Goal: Task Accomplishment & Management: Use online tool/utility

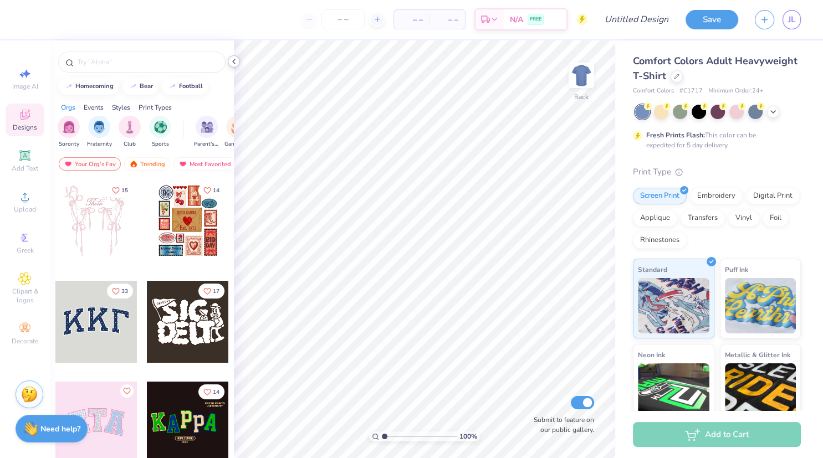
click at [233, 63] on icon at bounding box center [233, 61] width 9 height 9
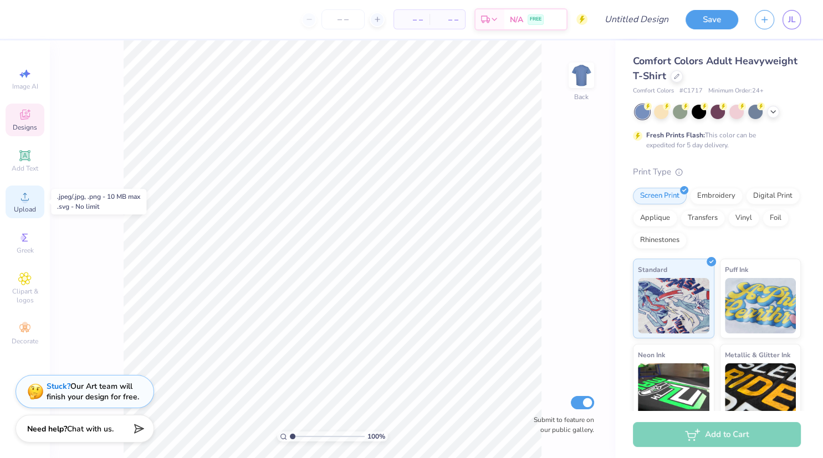
click at [25, 211] on span "Upload" at bounding box center [25, 209] width 22 height 9
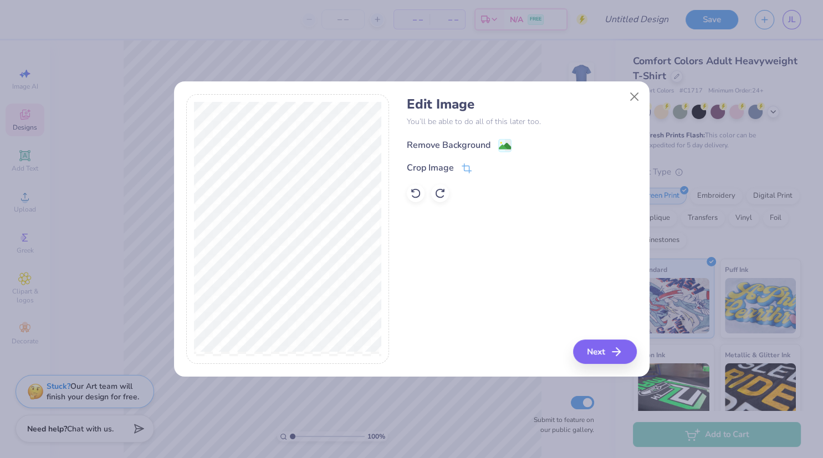
click at [456, 140] on div "Remove Background" at bounding box center [449, 145] width 84 height 13
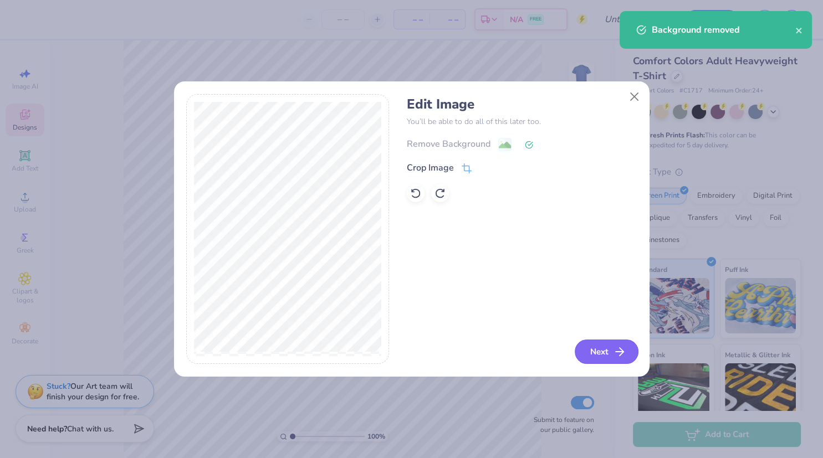
click at [612, 355] on button "Next" at bounding box center [607, 352] width 64 height 24
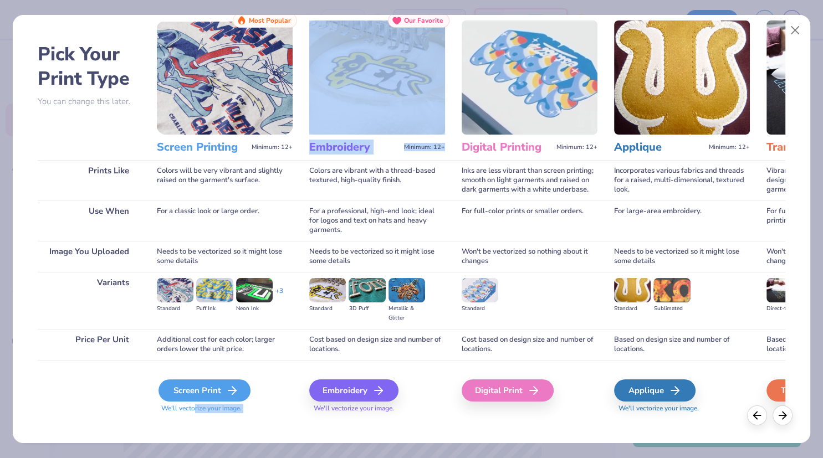
drag, startPoint x: 420, startPoint y: 231, endPoint x: 196, endPoint y: 389, distance: 274.3
click at [196, 389] on div "Pick Your Print Type You can change this later. Prints Like Use When Image You …" at bounding box center [411, 216] width 747 height 406
click at [196, 389] on div "Screen Print" at bounding box center [204, 391] width 92 height 22
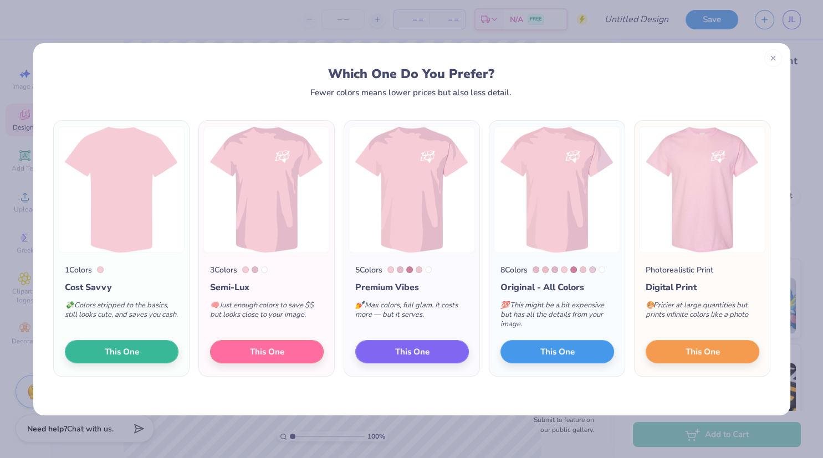
click at [569, 326] on div "💯 This might be a bit expensive but has all the details from your image." at bounding box center [557, 317] width 114 height 46
click at [287, 347] on button "This One" at bounding box center [267, 350] width 114 height 23
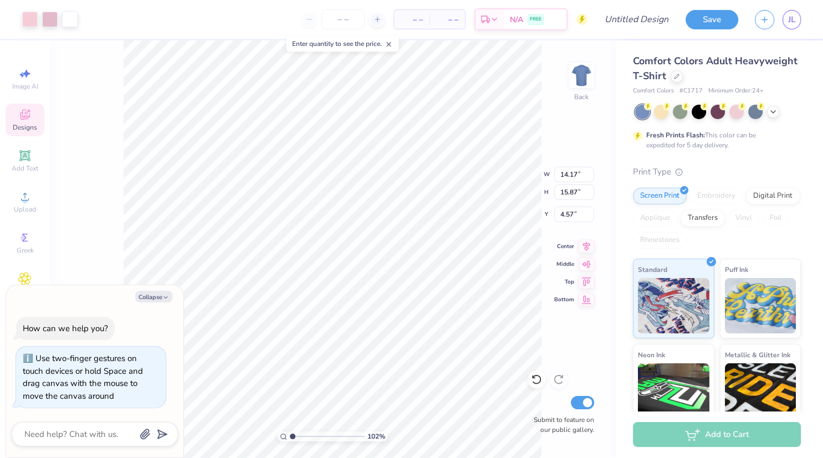
type input "1"
type textarea "x"
type input "1"
click at [392, 43] on icon at bounding box center [389, 44] width 8 height 8
click at [219, 18] on div "Art colors – – Per Item – – Total Est. Delivery N/A FREE Design Title Save JL I…" at bounding box center [411, 229] width 823 height 458
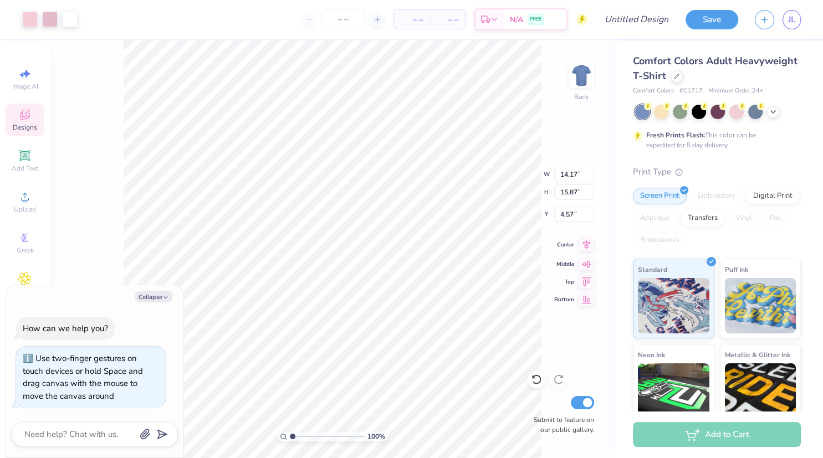
click at [582, 247] on icon at bounding box center [587, 244] width 16 height 13
click at [584, 258] on icon at bounding box center [587, 262] width 16 height 13
click at [582, 279] on icon at bounding box center [587, 280] width 16 height 13
type textarea "x"
type input "0.50"
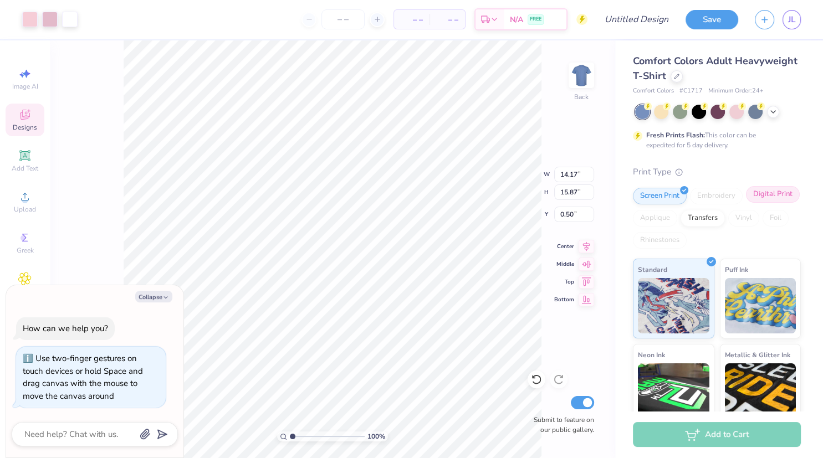
click at [784, 197] on div "Digital Print" at bounding box center [773, 194] width 54 height 17
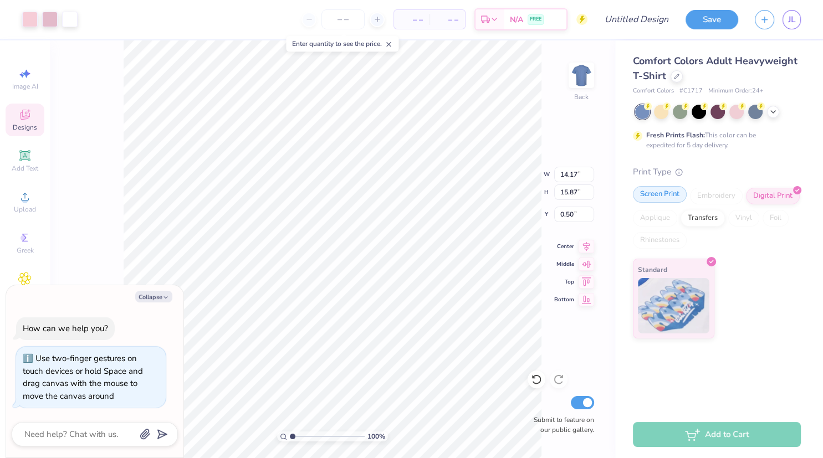
click at [657, 194] on div "Screen Print" at bounding box center [660, 194] width 54 height 17
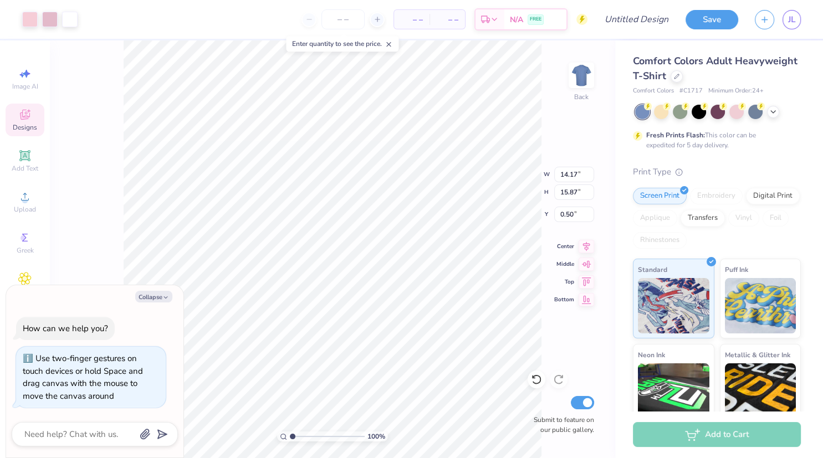
click at [586, 115] on div "100 % Back W 14.17 14.17 " H 15.87 15.87 " Y 0.50 0.50 " Center Middle Top Bott…" at bounding box center [332, 249] width 565 height 418
type textarea "x"
click at [584, 407] on input "Submit to feature on our public gallery." at bounding box center [582, 402] width 23 height 13
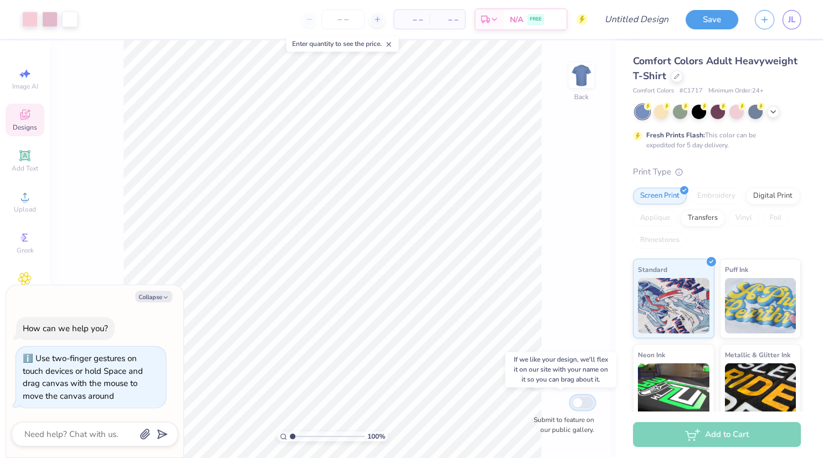
checkbox input "false"
click at [165, 300] on icon "button" at bounding box center [165, 297] width 7 height 7
type textarea "x"
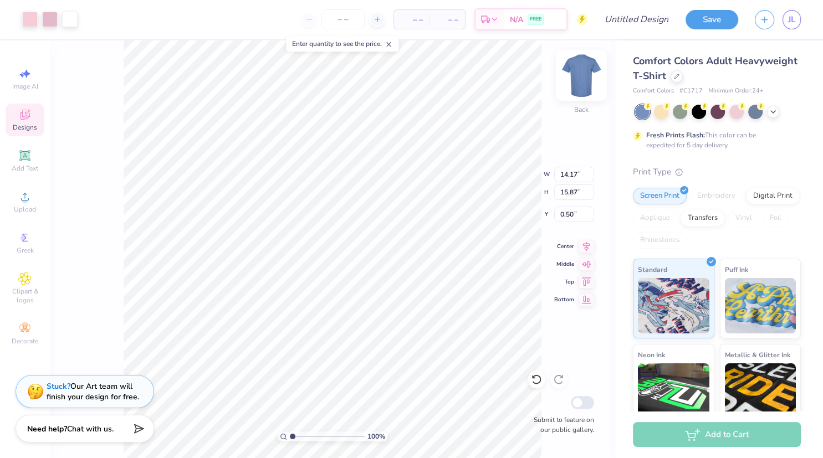
click at [589, 71] on img at bounding box center [581, 75] width 44 height 44
click at [592, 74] on img at bounding box center [581, 75] width 44 height 44
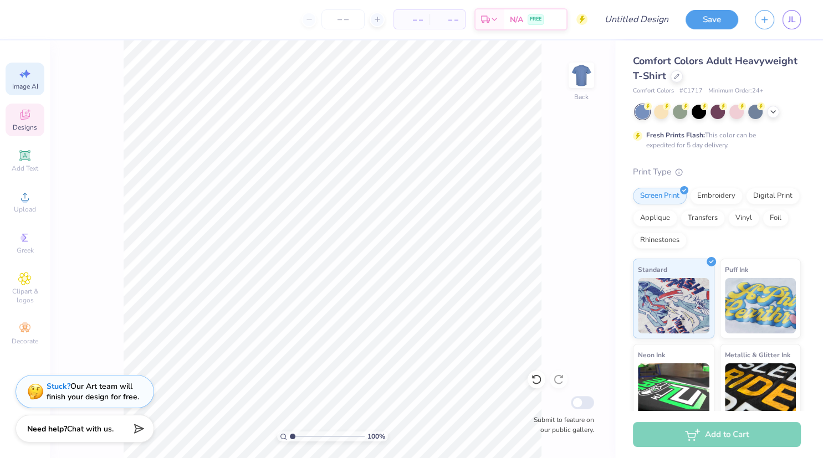
click at [28, 85] on span "Image AI" at bounding box center [25, 86] width 26 height 9
select select "4"
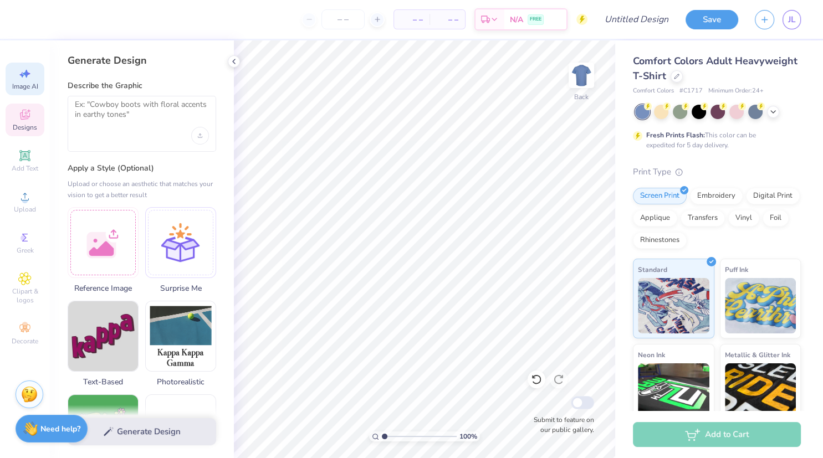
click at [28, 115] on icon at bounding box center [24, 114] width 13 height 13
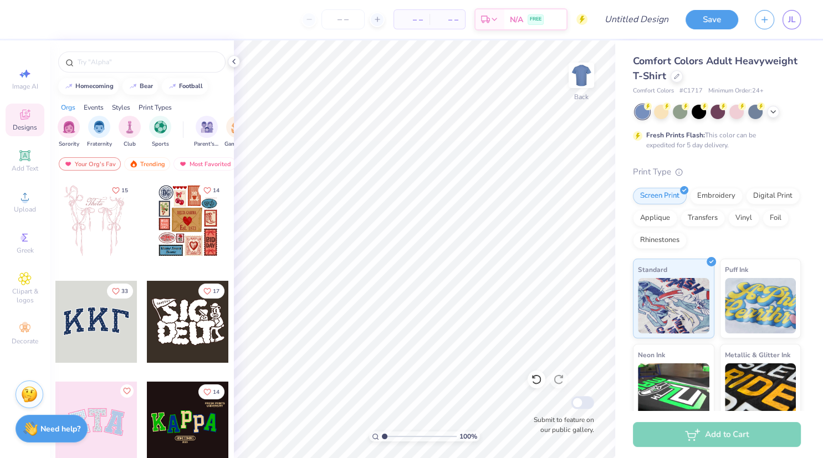
click at [218, 75] on div at bounding box center [142, 59] width 184 height 38
click at [231, 64] on icon at bounding box center [233, 61] width 9 height 9
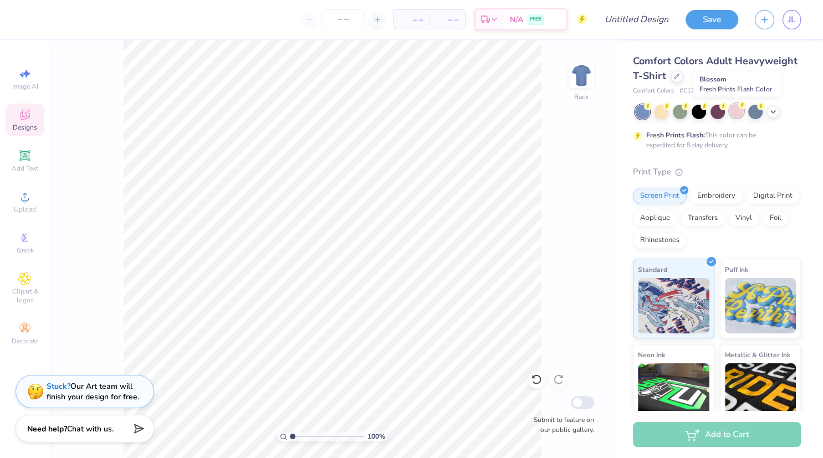
click at [734, 115] on div at bounding box center [736, 111] width 14 height 14
click at [33, 240] on div "Greek" at bounding box center [25, 243] width 39 height 33
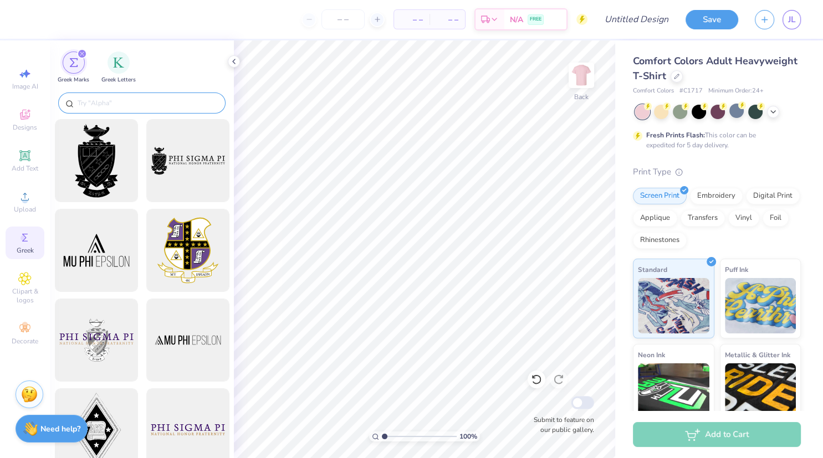
click at [134, 99] on input "text" at bounding box center [147, 103] width 142 height 11
click at [119, 69] on div "filter for Greek Letters" at bounding box center [119, 61] width 22 height 22
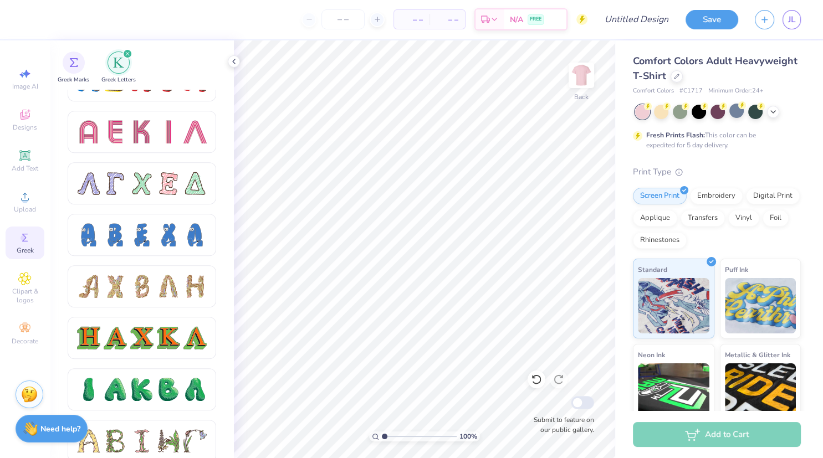
scroll to position [848, 0]
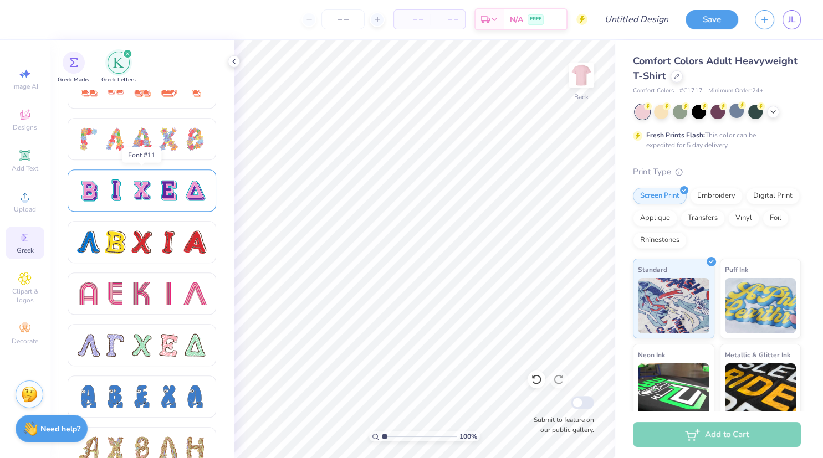
click at [119, 192] on div at bounding box center [115, 190] width 23 height 23
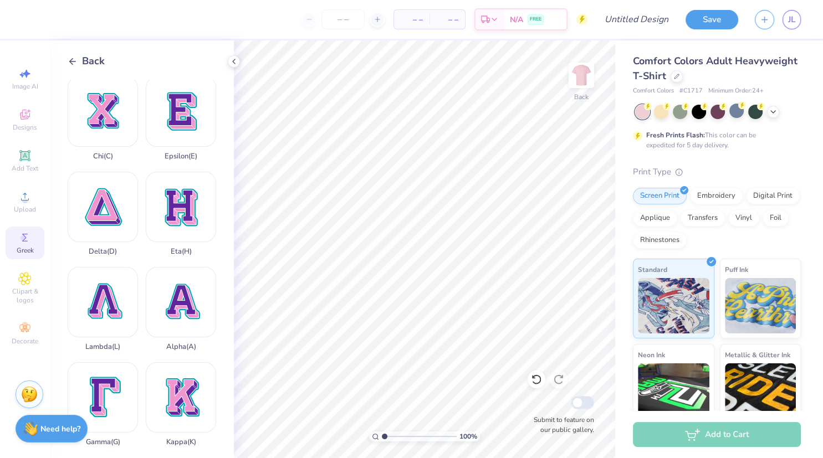
scroll to position [98, 0]
click at [176, 123] on div "Epsilon ( E )" at bounding box center [181, 119] width 70 height 84
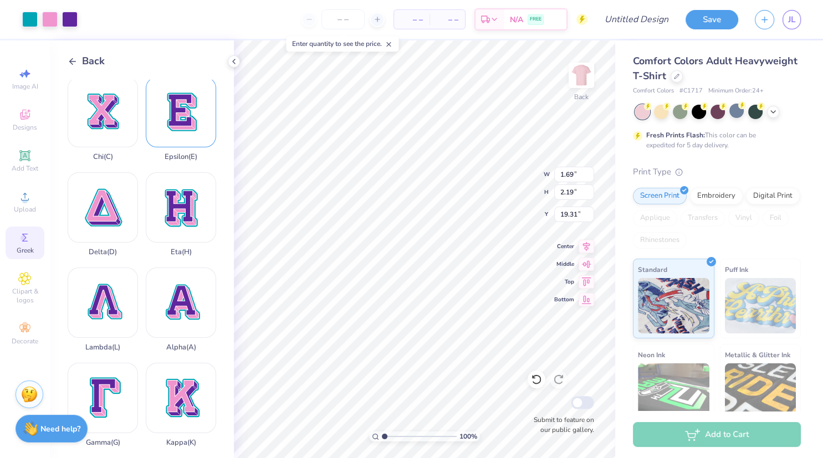
type input "1.69"
type input "2.19"
type input "3.77"
type input "1.24"
type input "1.61"
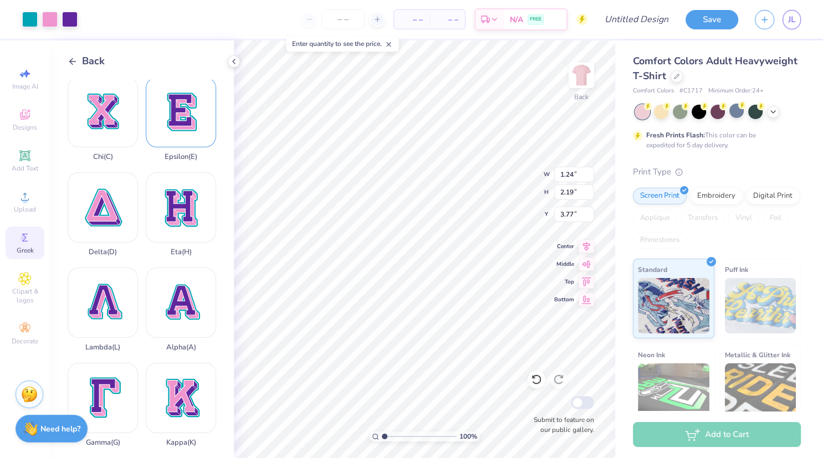
type input "4.35"
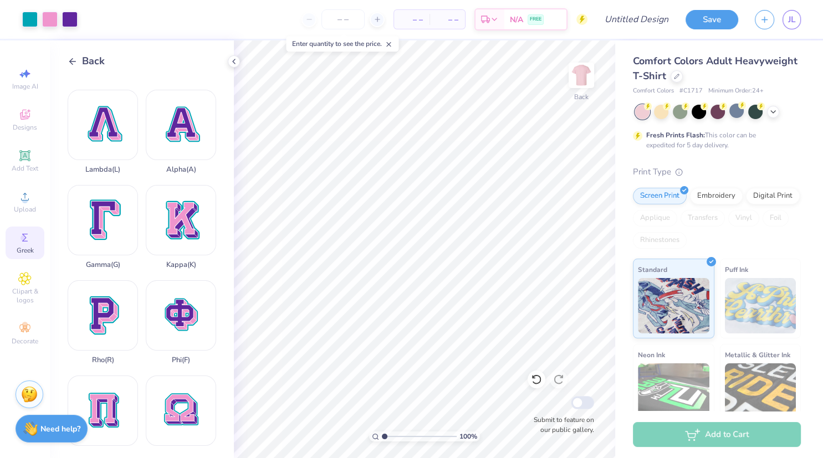
scroll to position [334, 0]
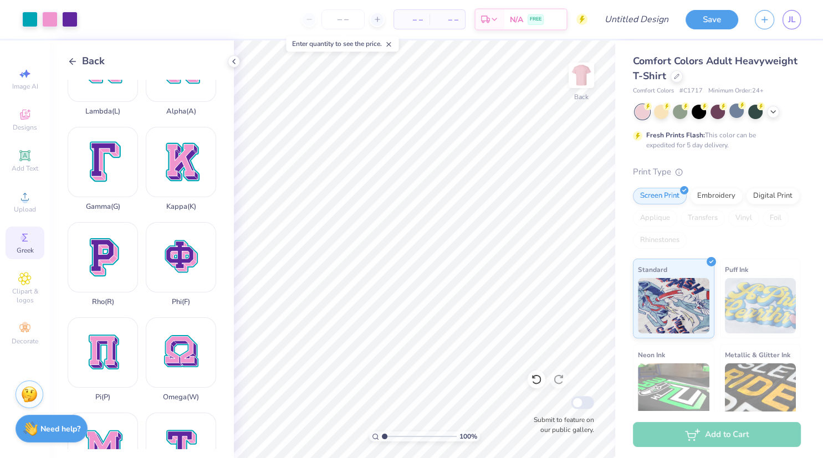
click at [187, 264] on div "Phi ( F )" at bounding box center [181, 264] width 70 height 84
type input "3.67"
type input "3.63"
type input "15.90"
type input "2.07"
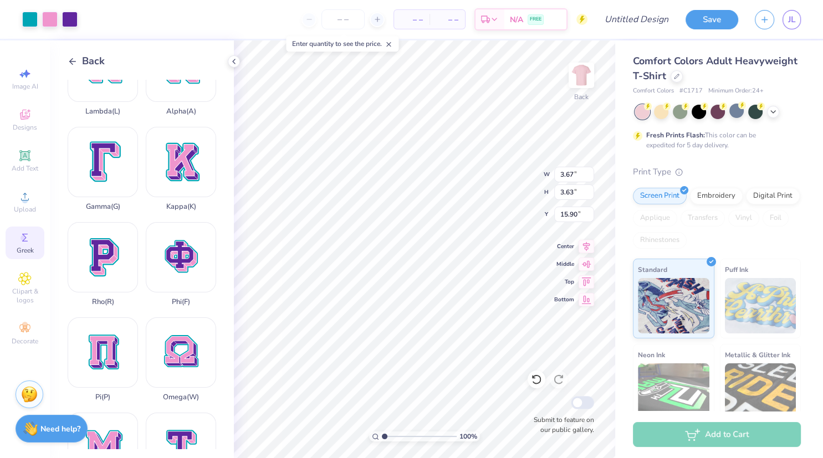
type input "2.04"
type input "17.49"
type input "1.24"
type input "1.61"
type input "4.41"
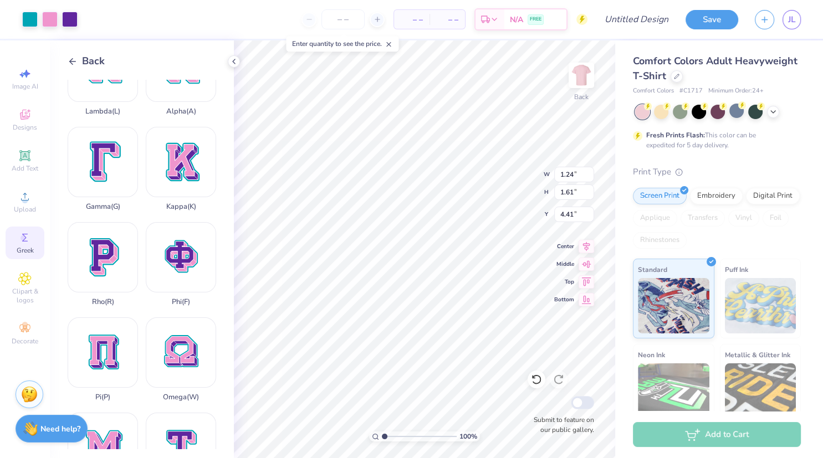
type input "2.07"
type input "2.04"
type input "17.49"
type input "4.20"
type input "1.24"
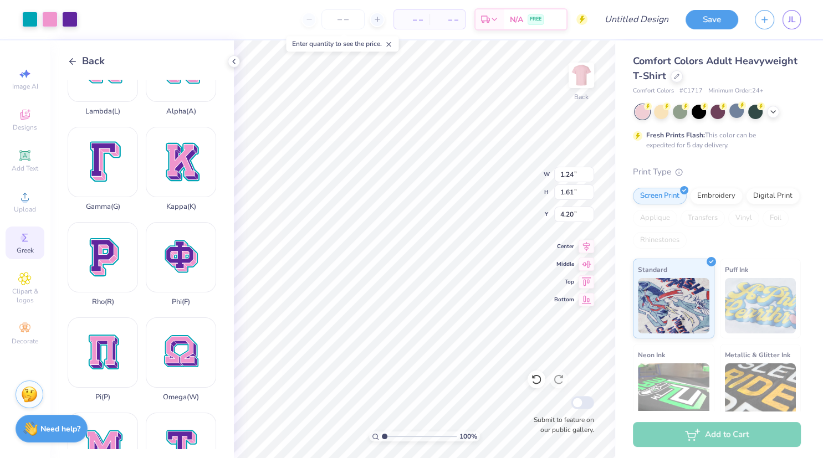
type input "1.61"
type input "4.41"
type input "2.07"
type input "2.04"
type input "4.20"
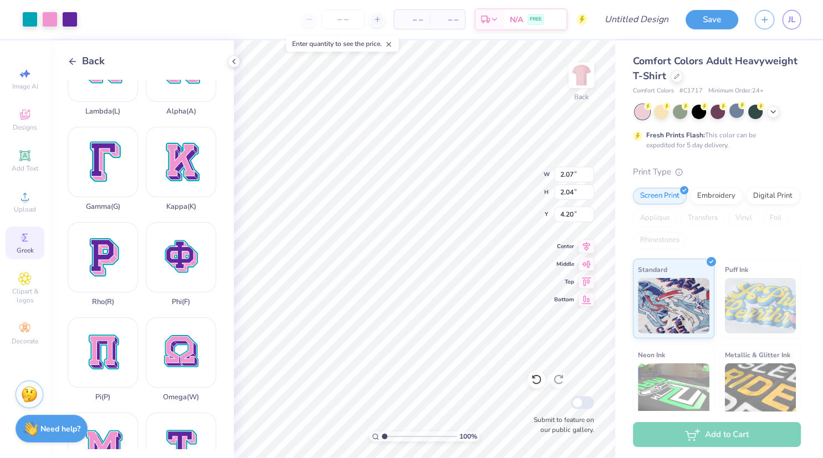
type input "1.24"
type input "1.61"
type input "4.41"
click at [569, 174] on input "1.24" at bounding box center [574, 175] width 40 height 16
type input "2.07"
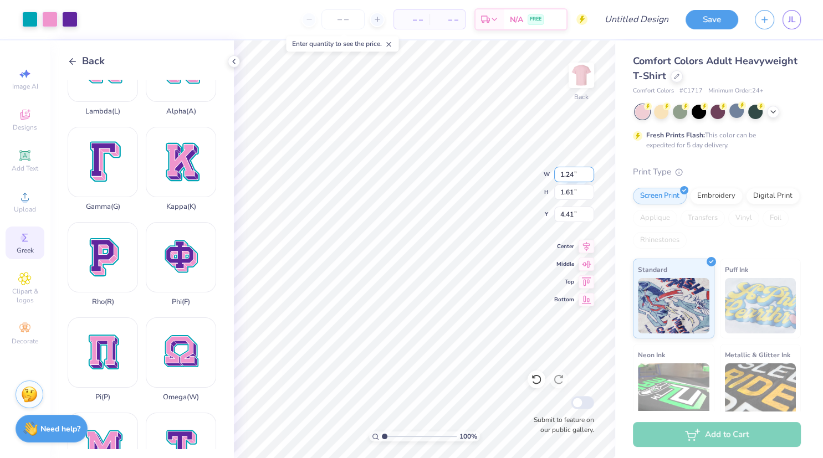
type input "2.04"
type input "4.20"
click at [559, 172] on input "2.07" at bounding box center [574, 175] width 40 height 16
paste input "number"
paste input "1.24"
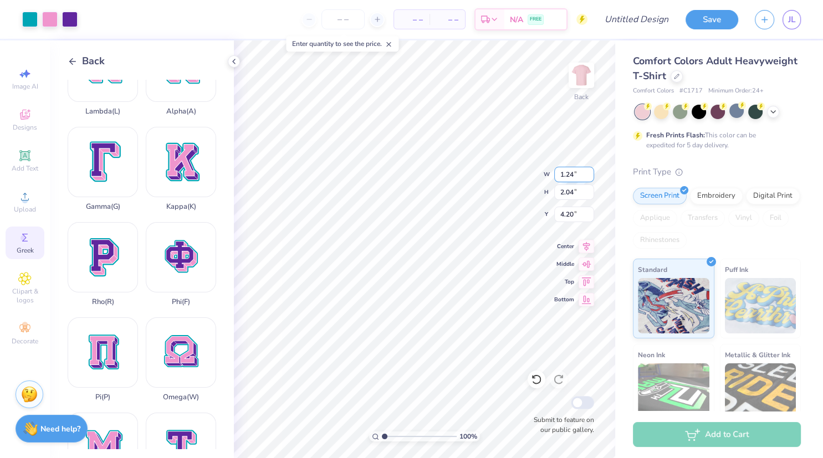
type input "1.24"
type input "1.23"
type input "4.61"
type input "1.61"
type input "4.41"
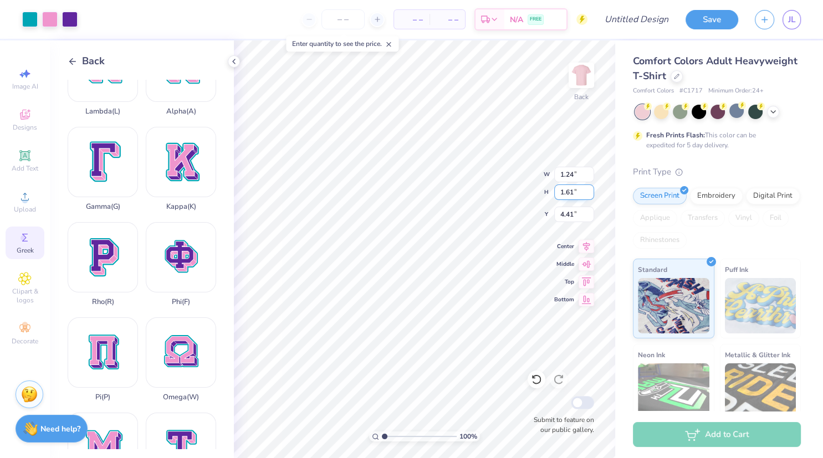
click at [564, 190] on input "1.61" at bounding box center [574, 193] width 40 height 16
type input "1.23"
type input "4.61"
click at [559, 191] on input "1.23" at bounding box center [574, 193] width 40 height 16
paste input "61"
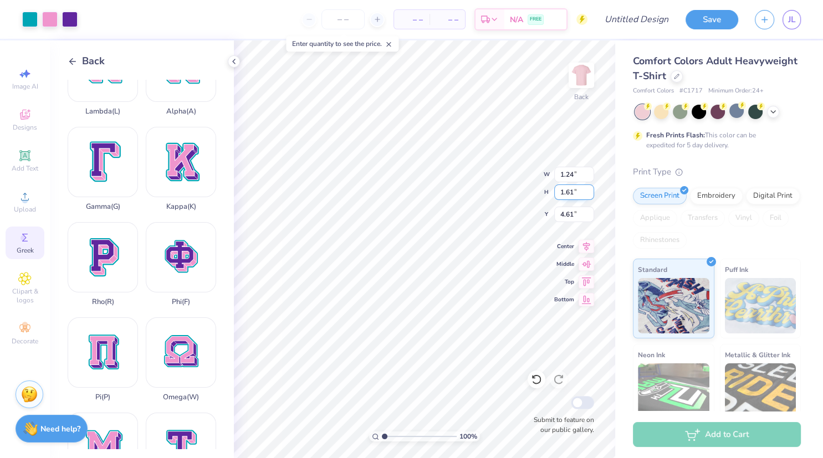
type input "1.61"
type input "1.63"
type input "4.41"
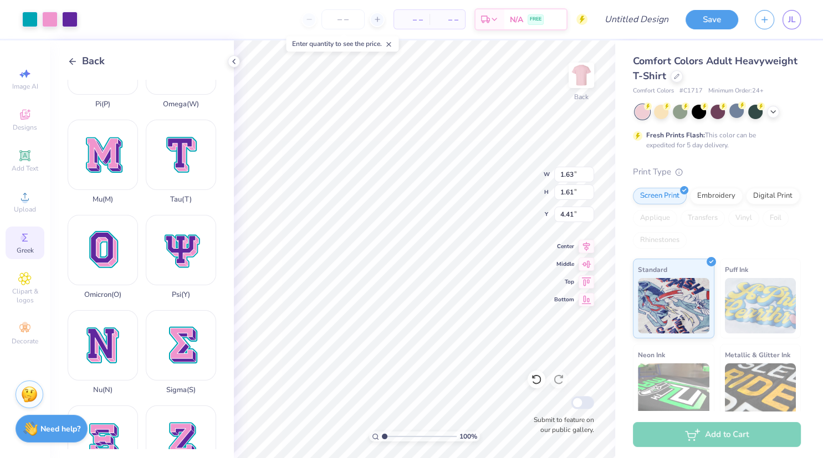
scroll to position [776, 0]
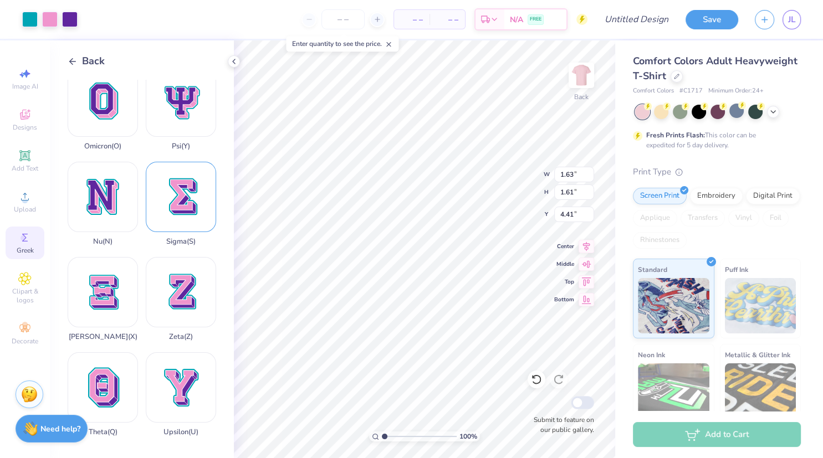
click at [179, 208] on div "Sigma ( S )" at bounding box center [181, 204] width 70 height 84
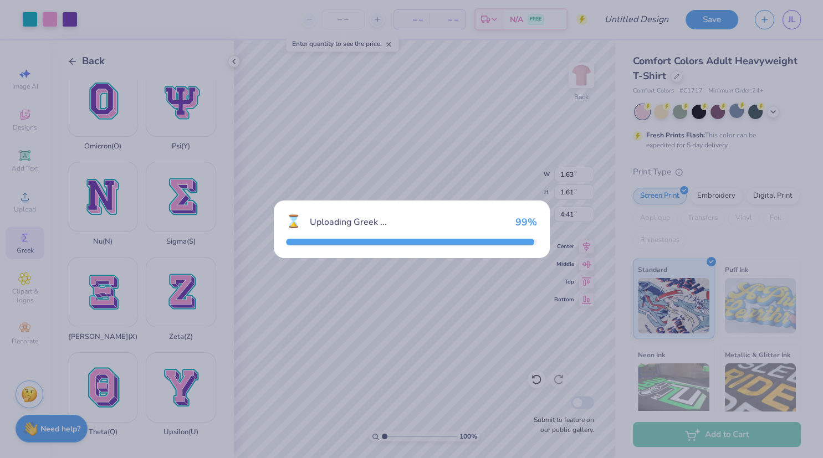
type input "13.89"
type input "18.00"
type input "3.50"
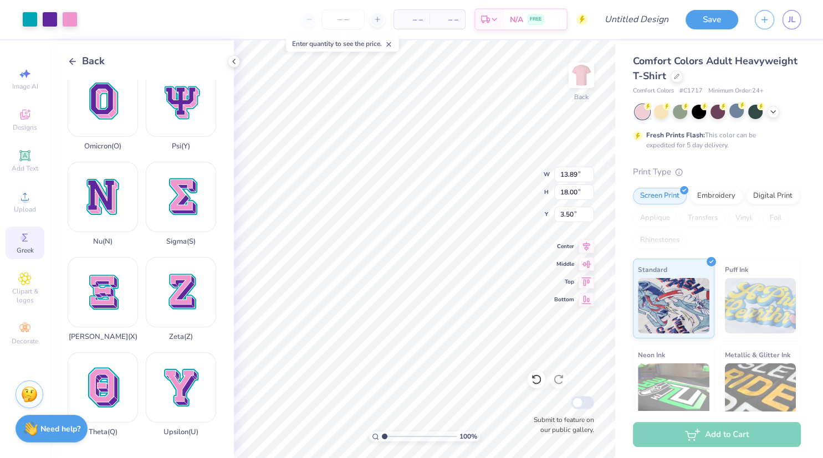
type input "7.05"
type input "9.14"
type input "12.36"
type input "1.63"
type input "1.61"
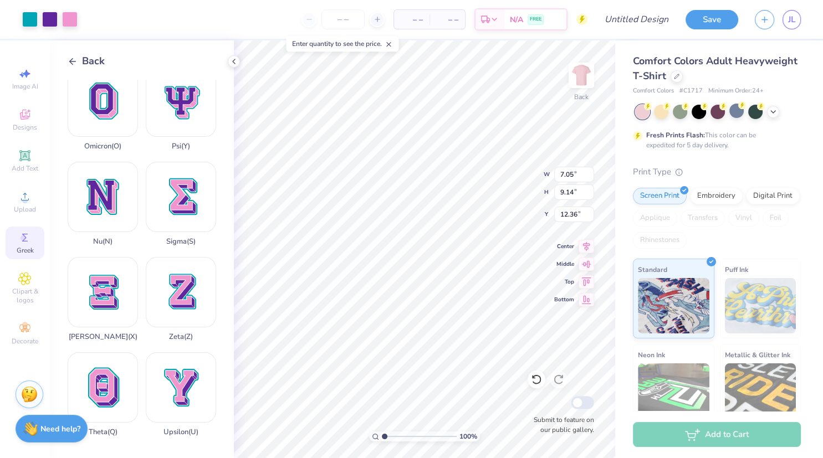
type input "4.41"
click at [566, 171] on input "1.63" at bounding box center [574, 175] width 40 height 16
type input "7.05"
type input "9.14"
type input "12.36"
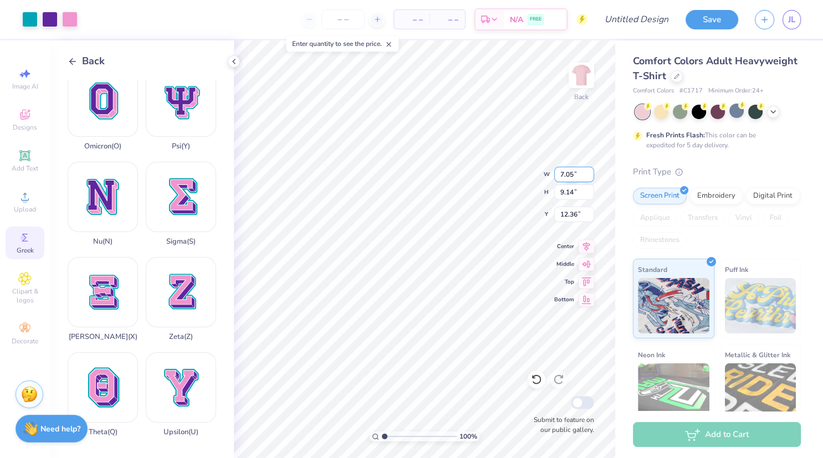
click at [569, 178] on input "7.05" at bounding box center [574, 175] width 40 height 16
paste input "1.63"
type input "1.63"
type input "2.11"
type input "15.87"
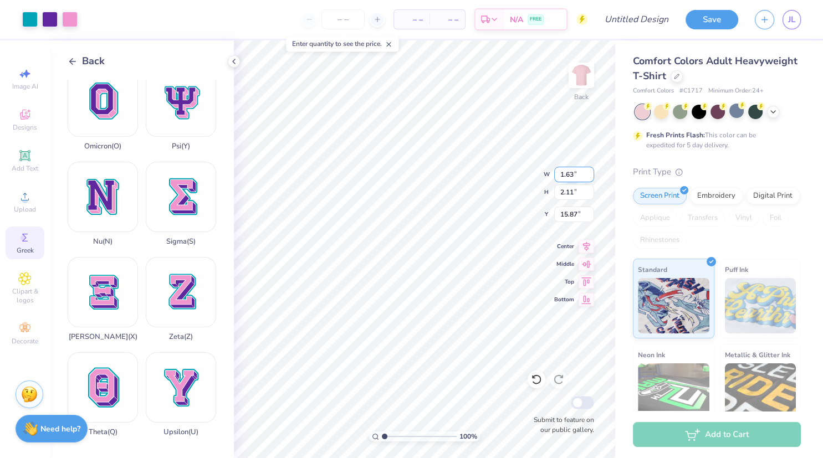
type input "1.61"
type input "4.41"
click at [566, 194] on input "1.61" at bounding box center [574, 193] width 40 height 16
type input "2.11"
type input "15.87"
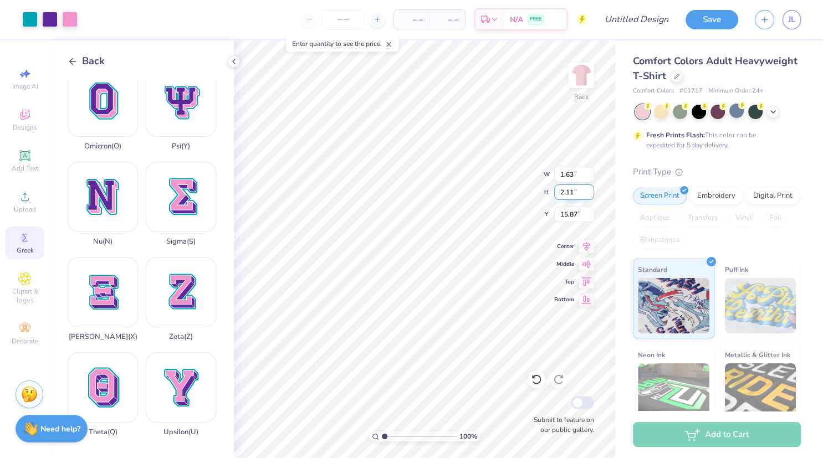
click at [575, 190] on input "2.11" at bounding box center [574, 193] width 40 height 16
paste input "1.6"
type input "1.61"
type input "1.24"
type input "4.41"
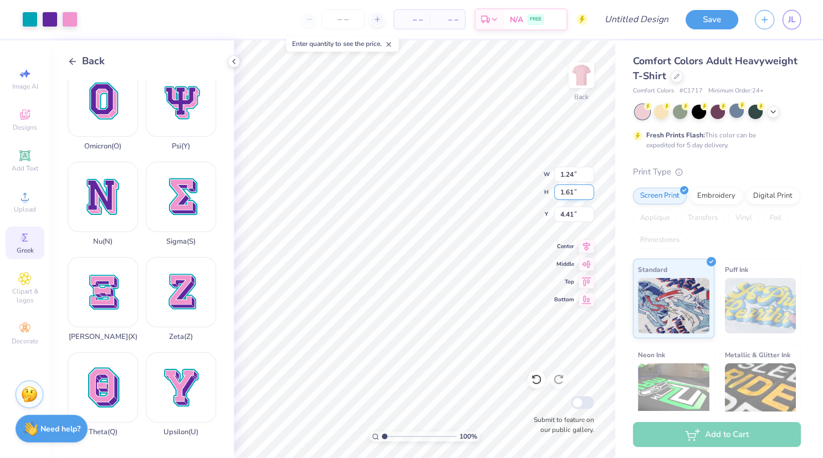
type input "1.63"
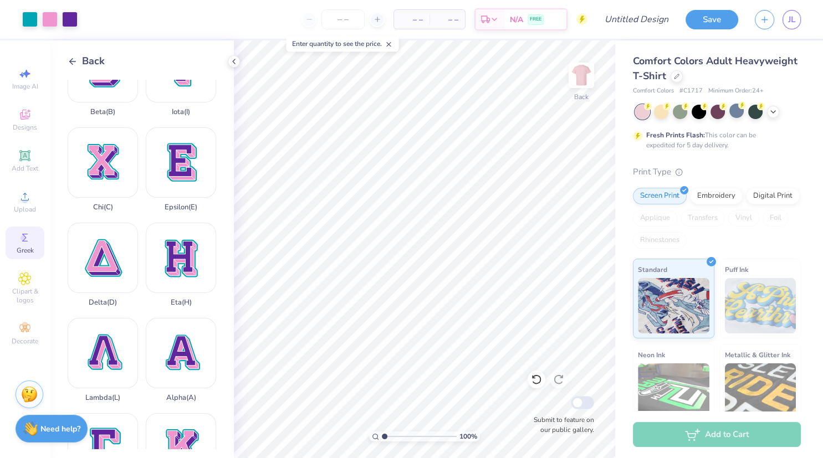
scroll to position [159, 0]
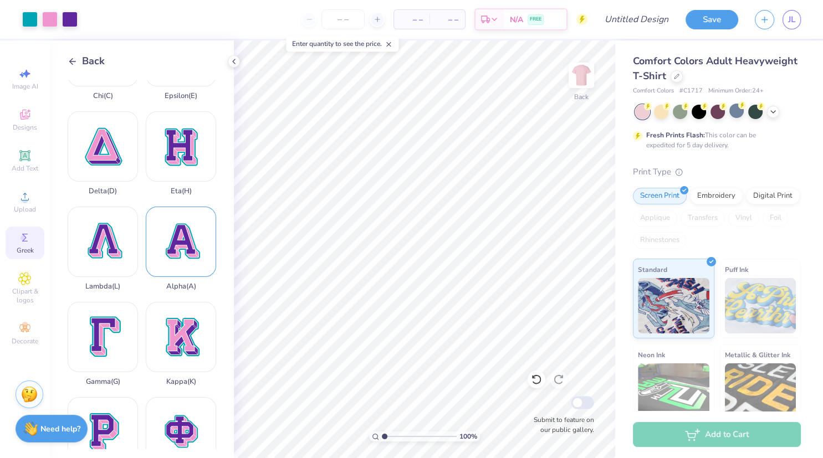
click at [181, 248] on div "Alpha ( A )" at bounding box center [181, 249] width 70 height 84
type input "1.24"
type input "1.61"
type input "4.41"
click at [563, 176] on input "1.24" at bounding box center [574, 175] width 40 height 16
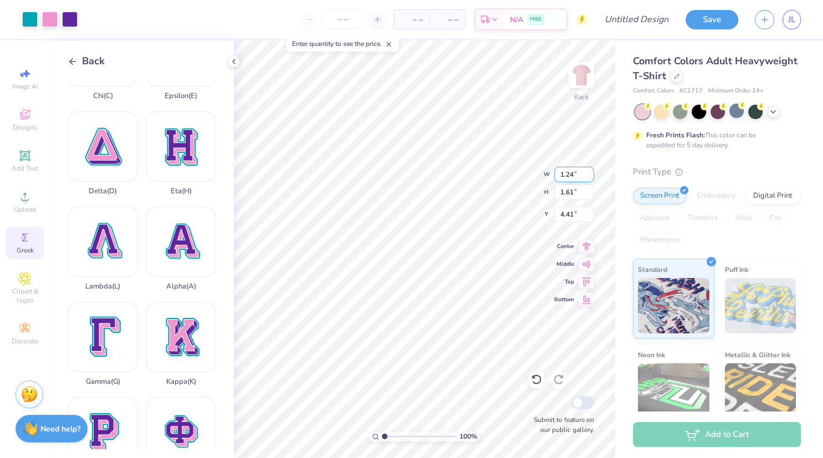
type input "14.23"
type input "14.67"
type input "5.16"
click at [578, 170] on input "14.23" at bounding box center [574, 175] width 40 height 16
paste input ".24"
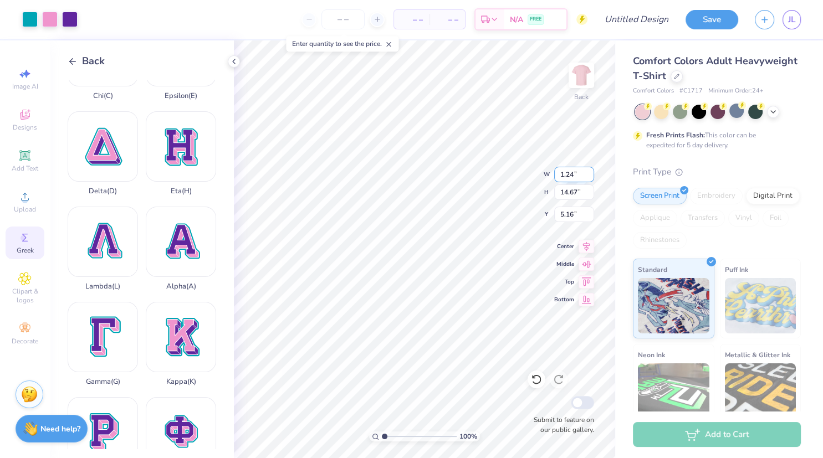
type input "1.24"
type input "1.28"
type input "11.86"
type input "1.61"
type input "4.41"
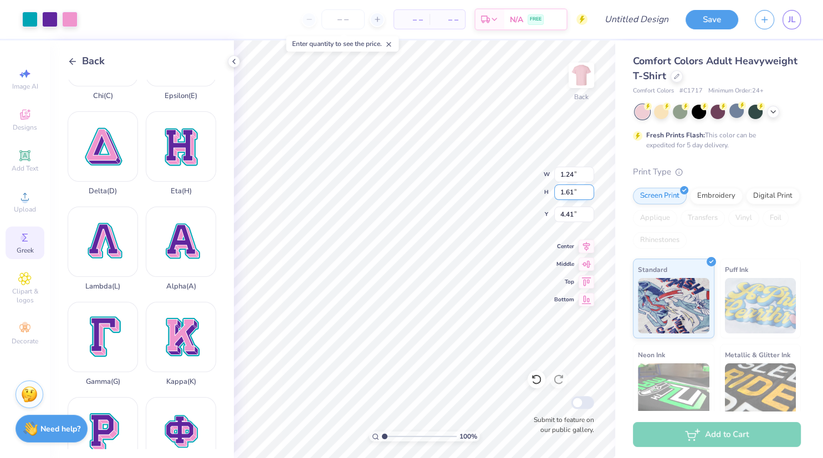
click at [564, 191] on input "1.61" at bounding box center [574, 193] width 40 height 16
click at [572, 191] on input "1.28" at bounding box center [574, 193] width 40 height 16
paste input "61"
type input "1.61"
type input "1.56"
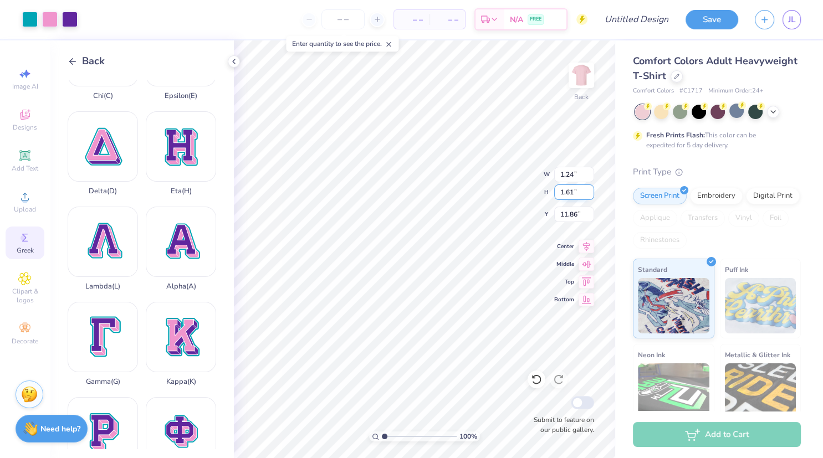
type input "11.69"
type input "1.24"
type input "4.41"
type input "1.24"
type input "2.47"
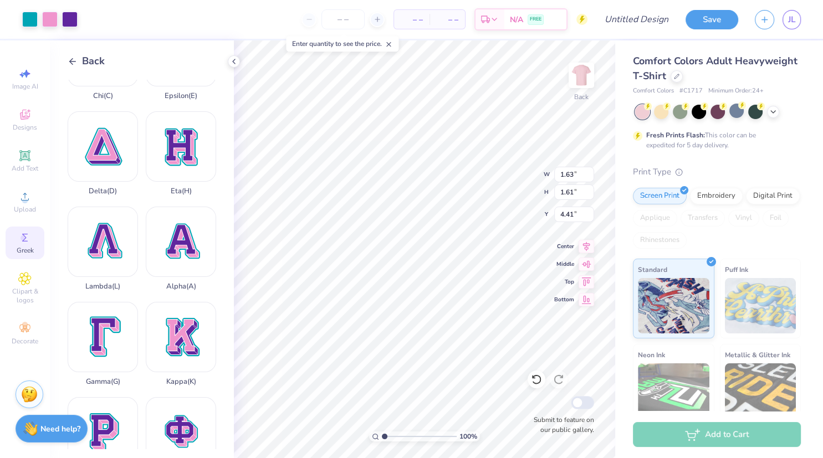
type input "1.56"
type input "2.47"
click at [569, 179] on input "1.63" at bounding box center [574, 175] width 40 height 16
click at [569, 168] on input "1.24" at bounding box center [574, 175] width 40 height 16
paste input "63"
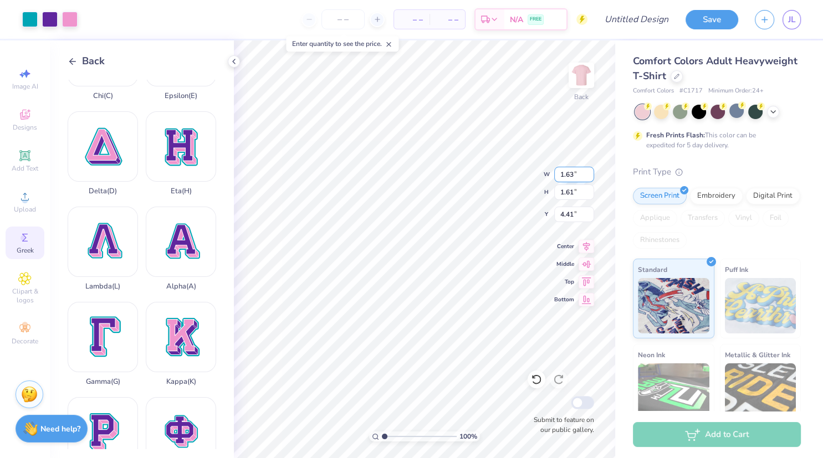
type input "1.63"
type input "2.11"
type input "4.16"
type input "1.24"
click at [232, 57] on div at bounding box center [234, 61] width 12 height 12
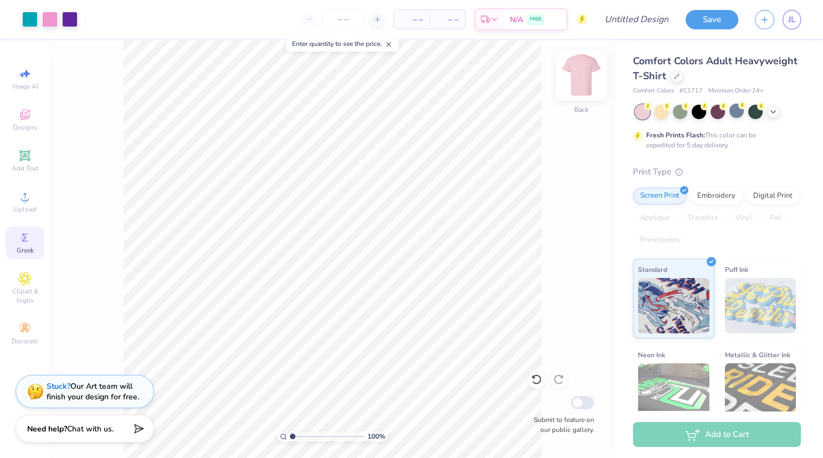
click at [581, 71] on img at bounding box center [581, 75] width 44 height 44
click at [28, 94] on div "Image AI" at bounding box center [25, 79] width 39 height 33
select select "4"
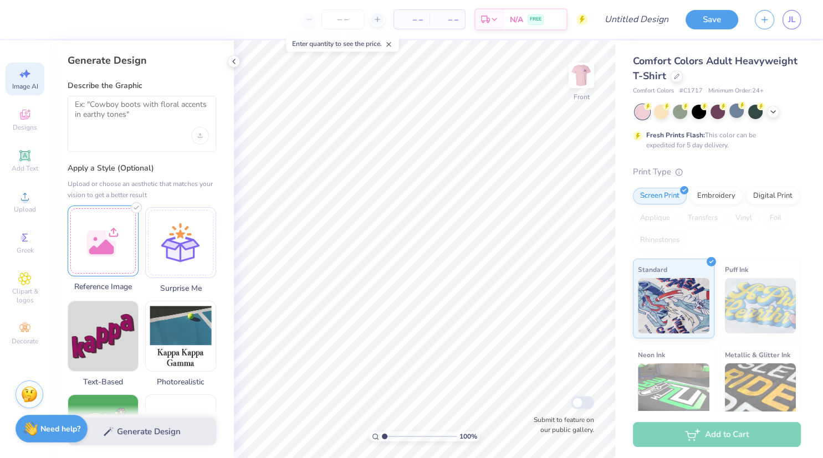
click at [85, 262] on div at bounding box center [103, 241] width 71 height 71
click at [109, 206] on img at bounding box center [103, 241] width 70 height 70
click at [172, 196] on div "Upload or choose an aesthetic that matches your vision to get a better result" at bounding box center [142, 189] width 149 height 22
click at [162, 131] on div at bounding box center [142, 124] width 149 height 56
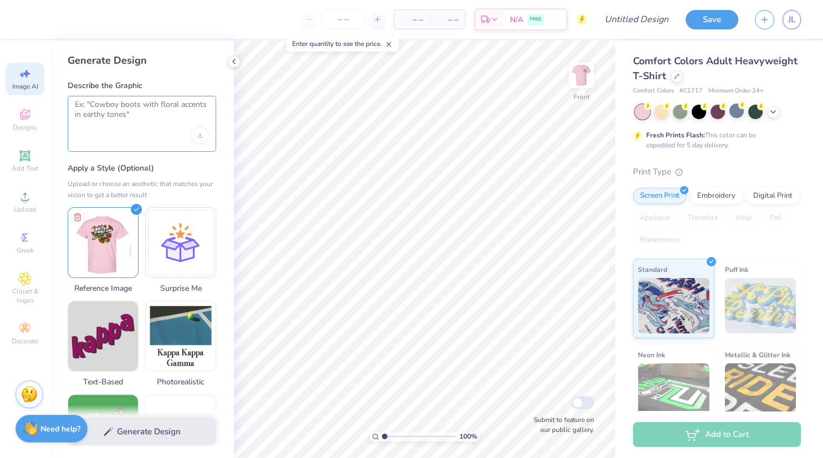
click at [139, 102] on textarea at bounding box center [142, 114] width 134 height 28
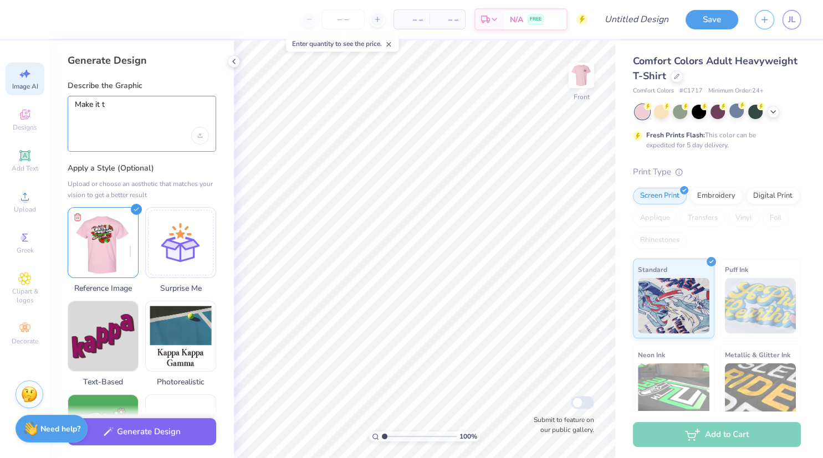
type textarea "Make it th"
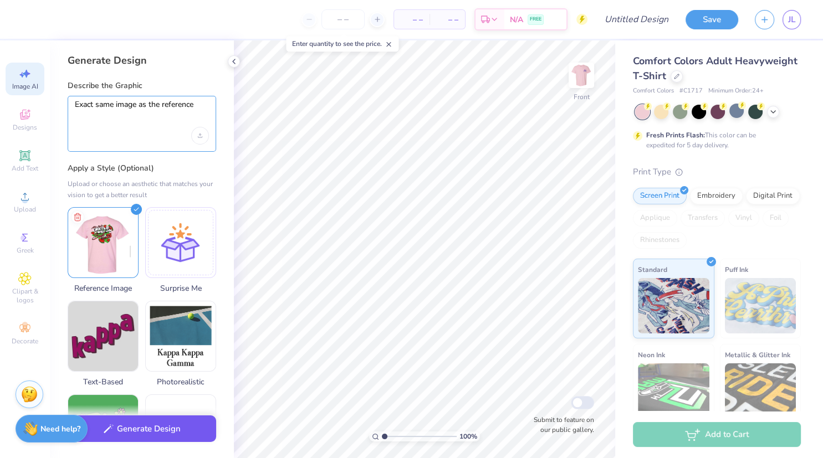
type textarea "Exact same image as the reference"
click at [154, 423] on button "Generate Design" at bounding box center [142, 429] width 149 height 27
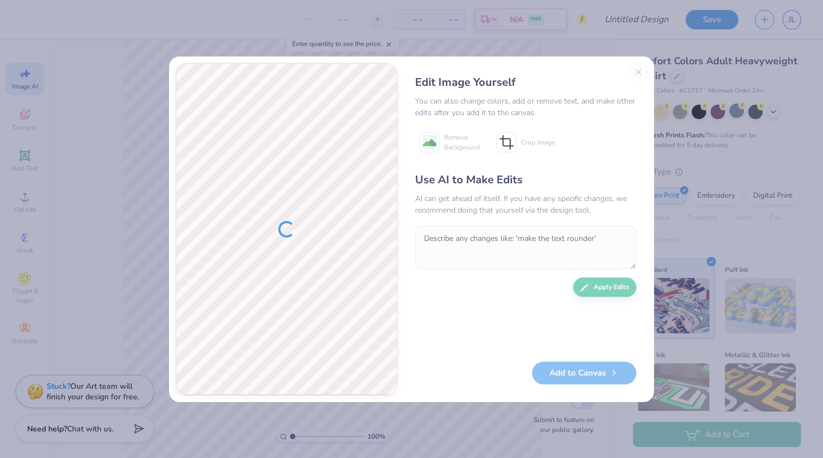
click at [638, 72] on div "Edit Image Yourself You can also change colors, add or remove text, and make ot…" at bounding box center [525, 229] width 243 height 333
click at [734, 126] on div "Edit Image Yourself You can also change colors, add or remove text, and make ot…" at bounding box center [411, 229] width 823 height 458
click at [631, 72] on div "Edit Image Yourself You can also change colors, add or remove text, and make ot…" at bounding box center [525, 229] width 243 height 333
click at [500, 17] on div "Edit Image Yourself You can also change colors, add or remove text, and make ot…" at bounding box center [411, 229] width 823 height 458
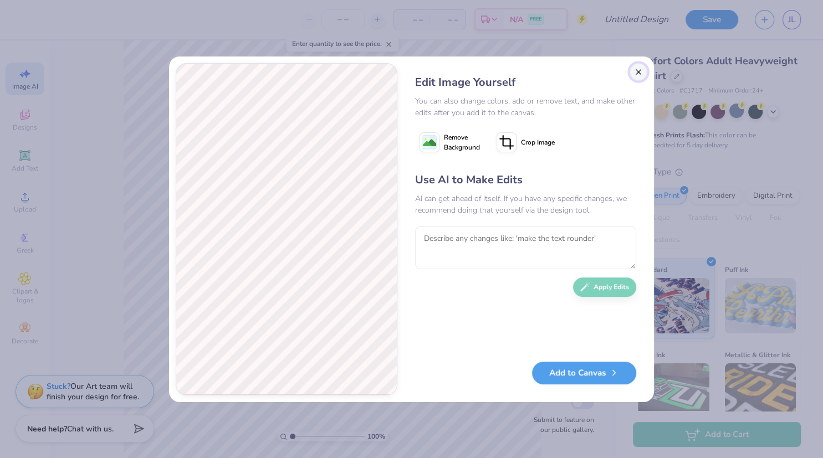
click at [641, 72] on button "Close" at bounding box center [639, 72] width 18 height 18
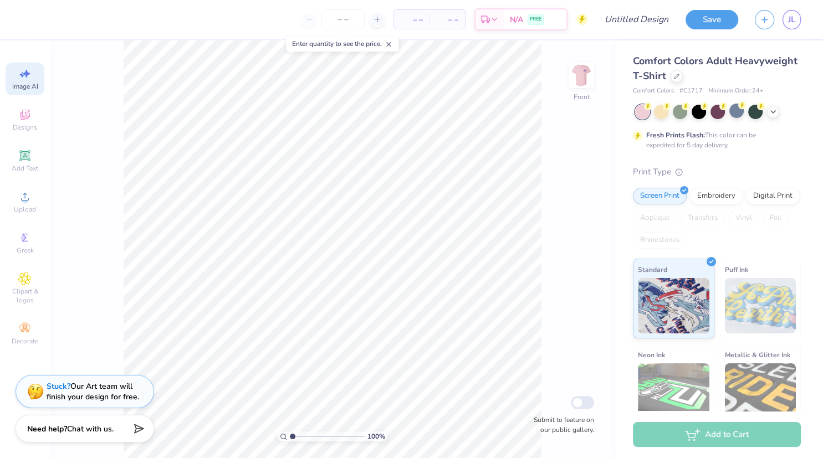
scroll to position [0, 24]
click at [32, 109] on div "Designs" at bounding box center [25, 120] width 39 height 33
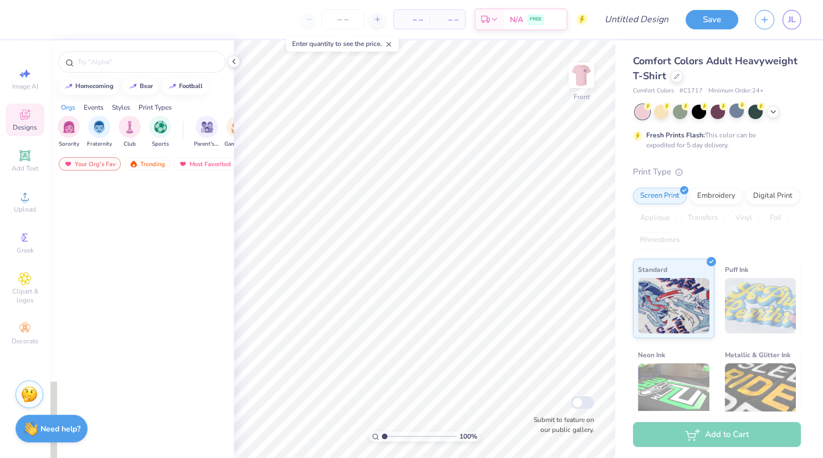
scroll to position [0, 0]
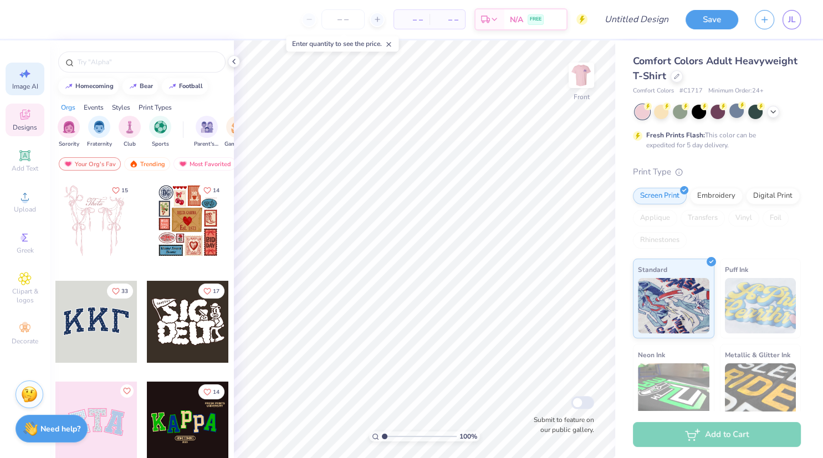
click at [34, 93] on div "Image AI" at bounding box center [25, 79] width 39 height 33
select select "4"
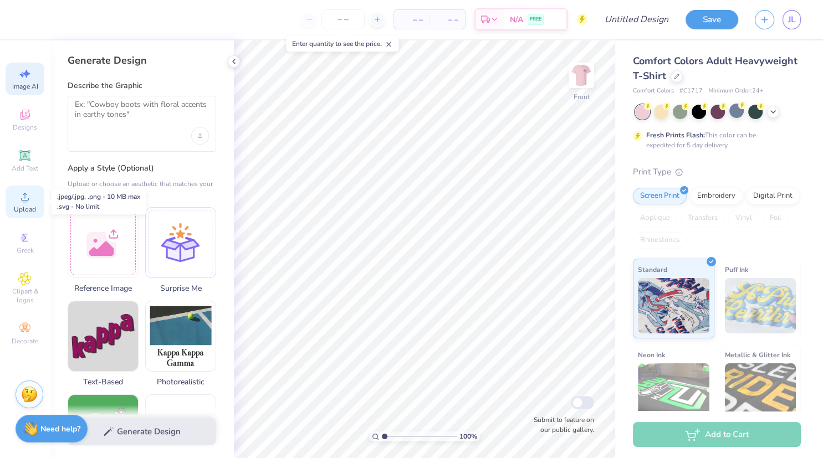
click at [21, 215] on div "Upload" at bounding box center [25, 202] width 39 height 33
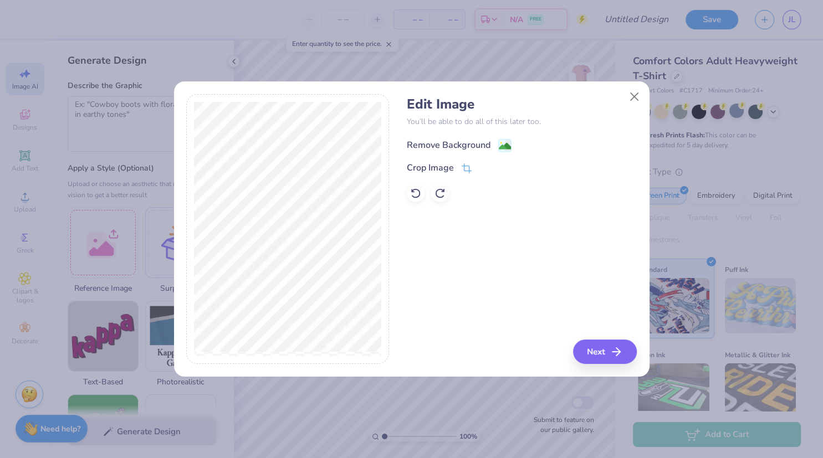
click at [447, 145] on div "Remove Background" at bounding box center [449, 145] width 84 height 13
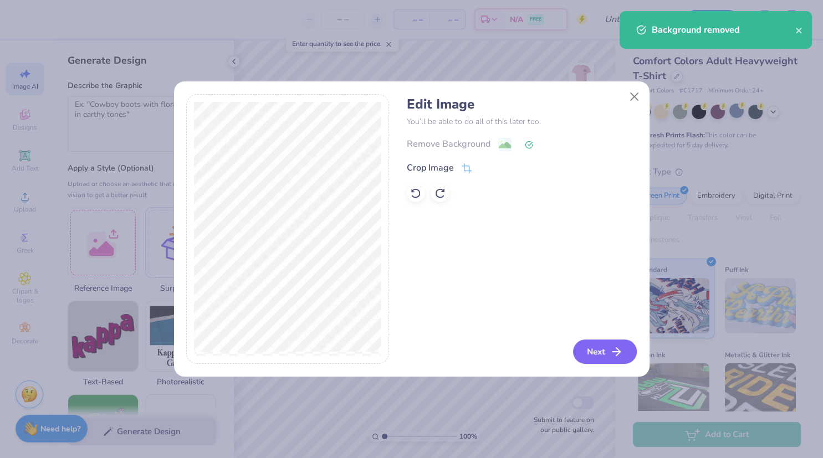
click at [606, 347] on button "Next" at bounding box center [605, 352] width 64 height 24
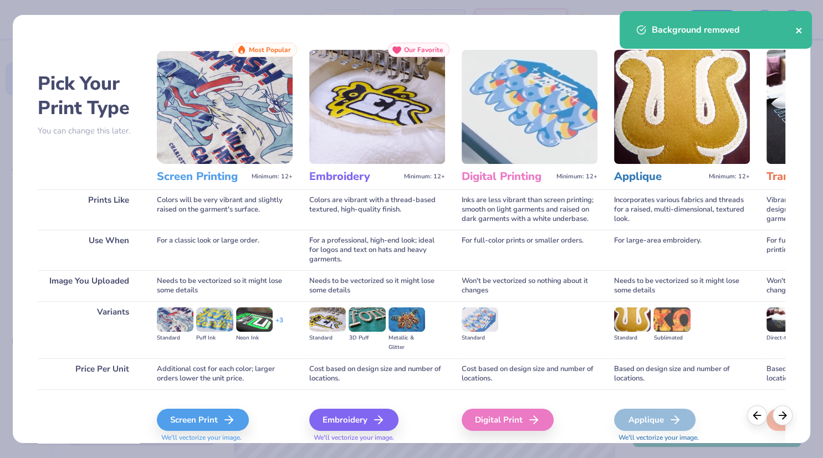
click at [800, 29] on icon "close" at bounding box center [799, 31] width 6 height 6
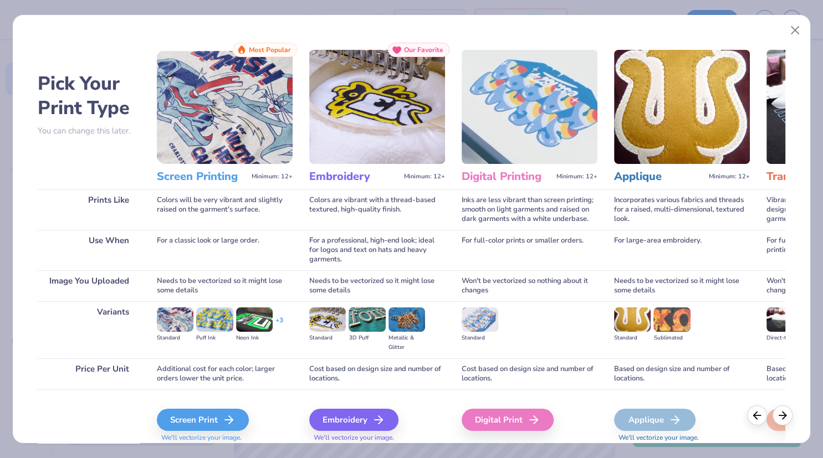
click at [800, 29] on body "– – Per Item – – Total Est. Delivery N/A FREE Design Title Save JL Image AI Des…" at bounding box center [411, 229] width 823 height 458
click at [800, 29] on button "Close" at bounding box center [794, 30] width 21 height 21
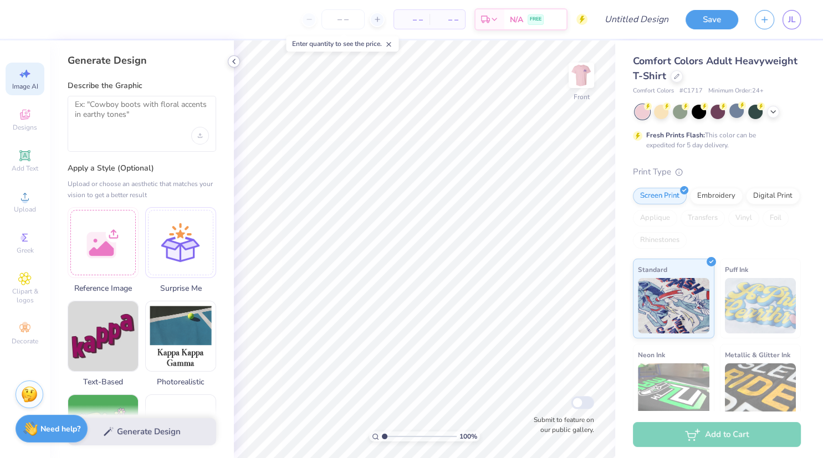
click at [237, 66] on div at bounding box center [234, 61] width 12 height 12
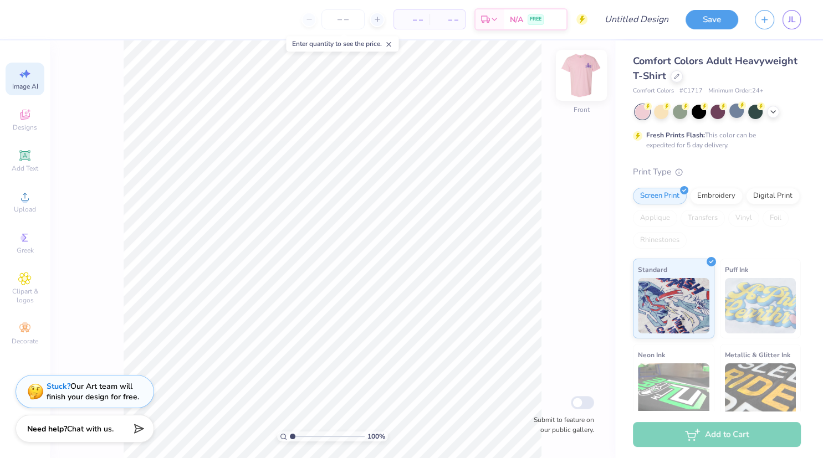
click at [589, 84] on img at bounding box center [581, 75] width 44 height 44
click at [589, 84] on img at bounding box center [581, 75] width 22 height 22
